Goal: Task Accomplishment & Management: Manage account settings

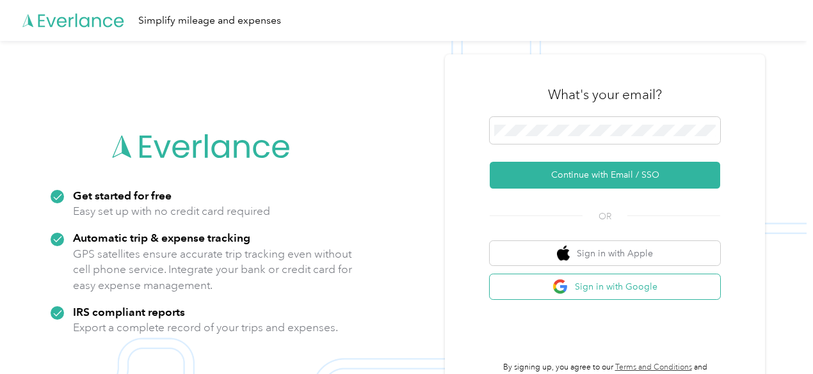
click at [609, 299] on button "Sign in with Google" at bounding box center [605, 287] width 230 height 25
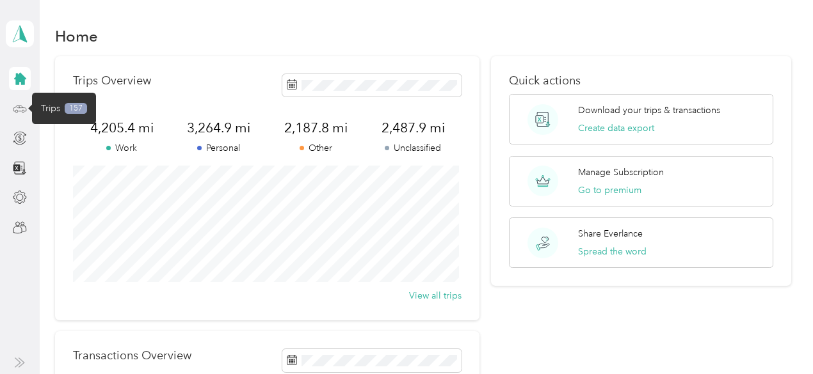
click at [17, 106] on icon at bounding box center [19, 108] width 13 height 6
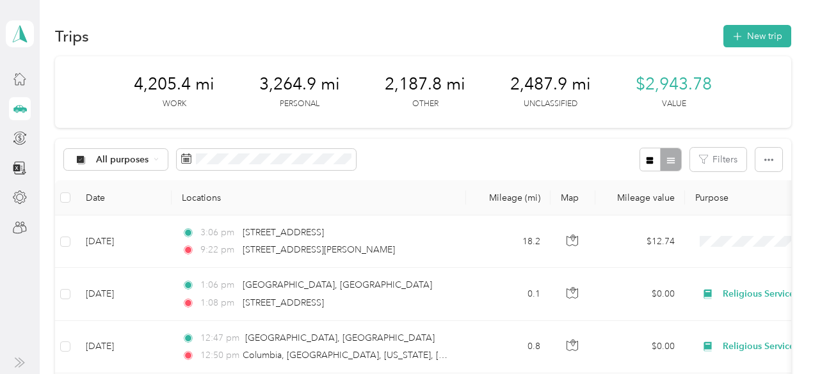
click at [94, 196] on th "Date" at bounding box center [124, 197] width 96 height 35
click at [97, 196] on th "Date" at bounding box center [124, 197] width 96 height 35
